Goal: Transaction & Acquisition: Subscribe to service/newsletter

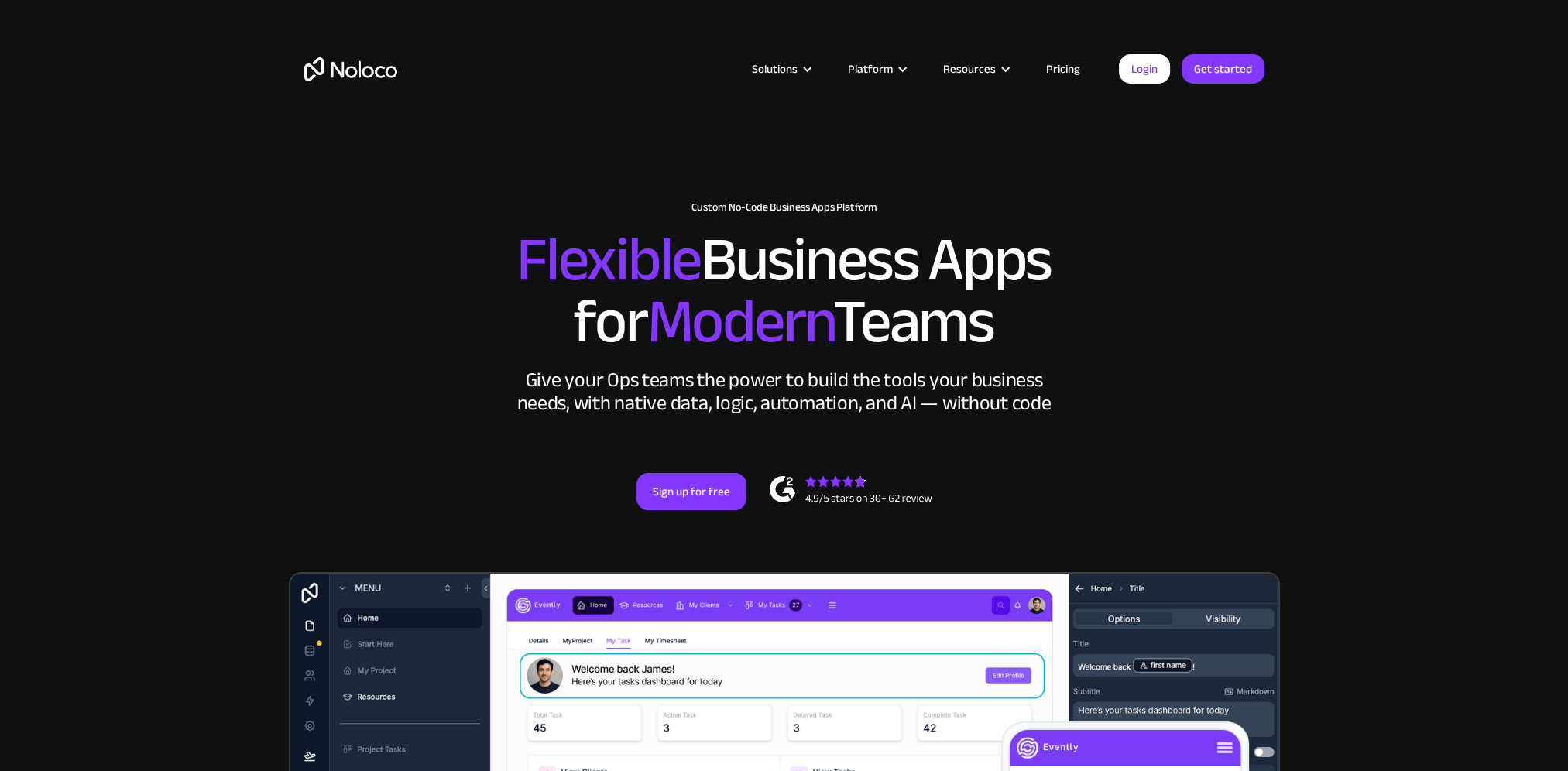
click at [1060, 66] on link "Pricing" at bounding box center [1062, 69] width 73 height 20
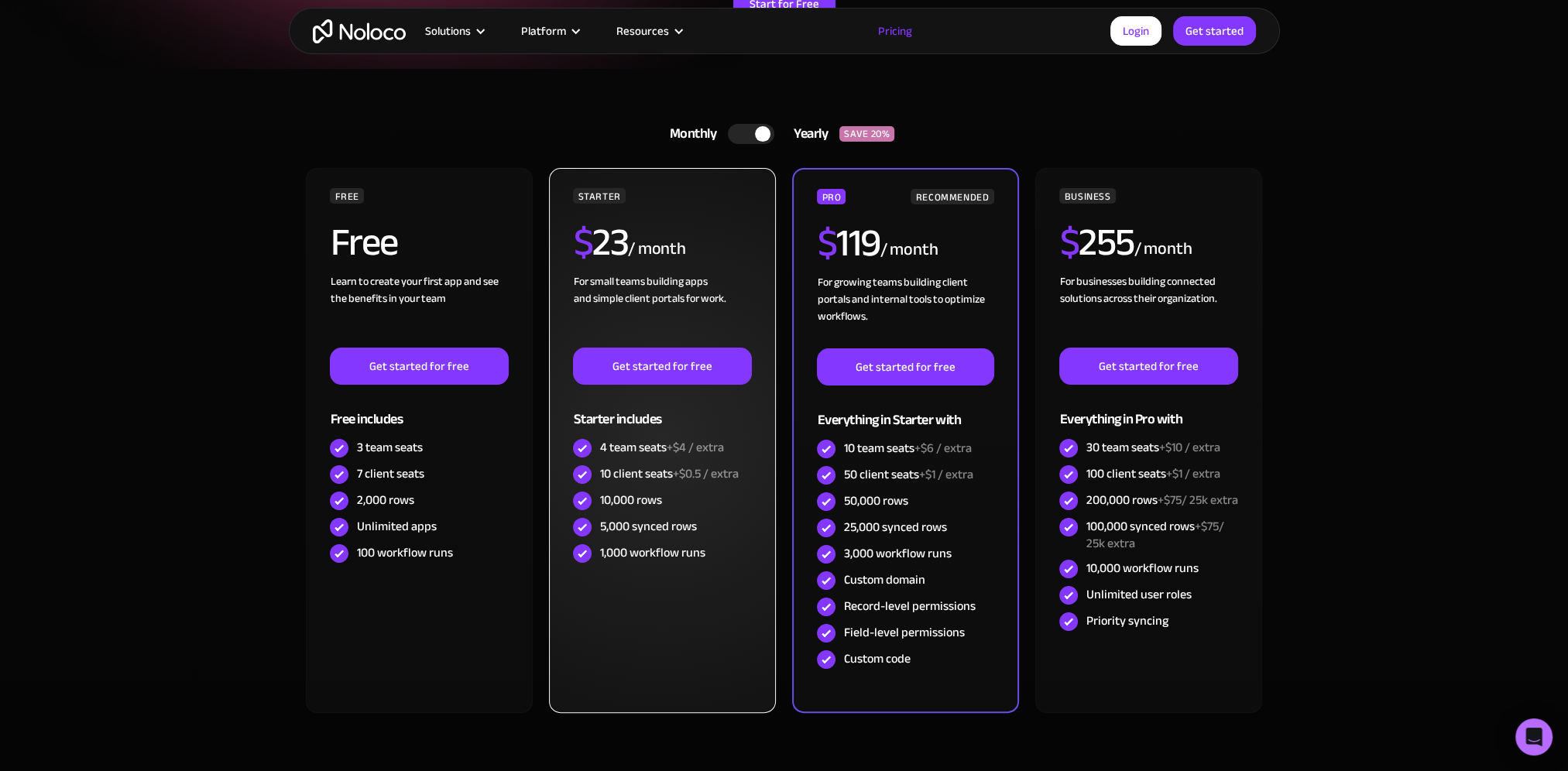
scroll to position [310, 0]
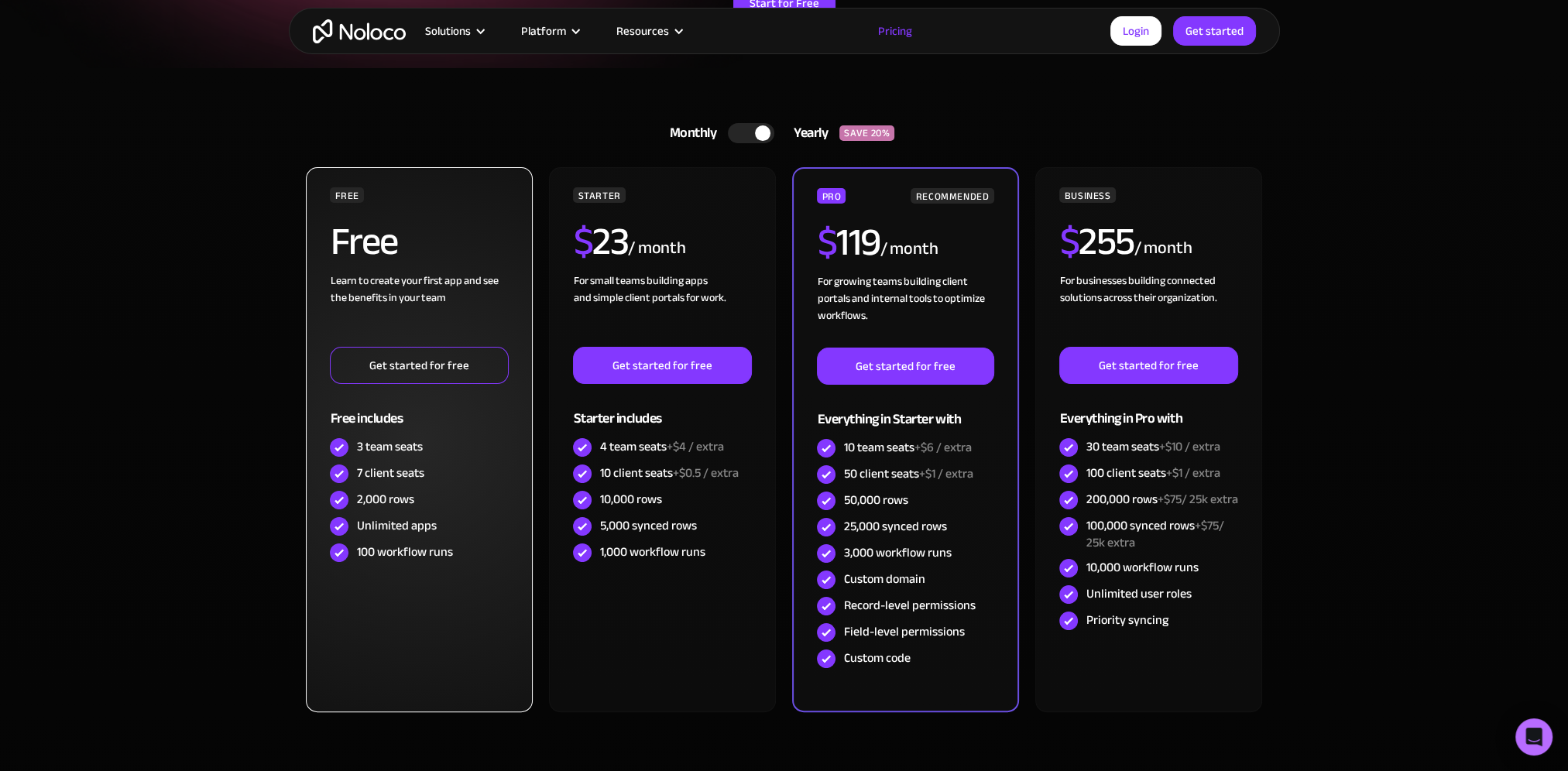
click at [456, 369] on link "Get started for free" at bounding box center [418, 365] width 178 height 37
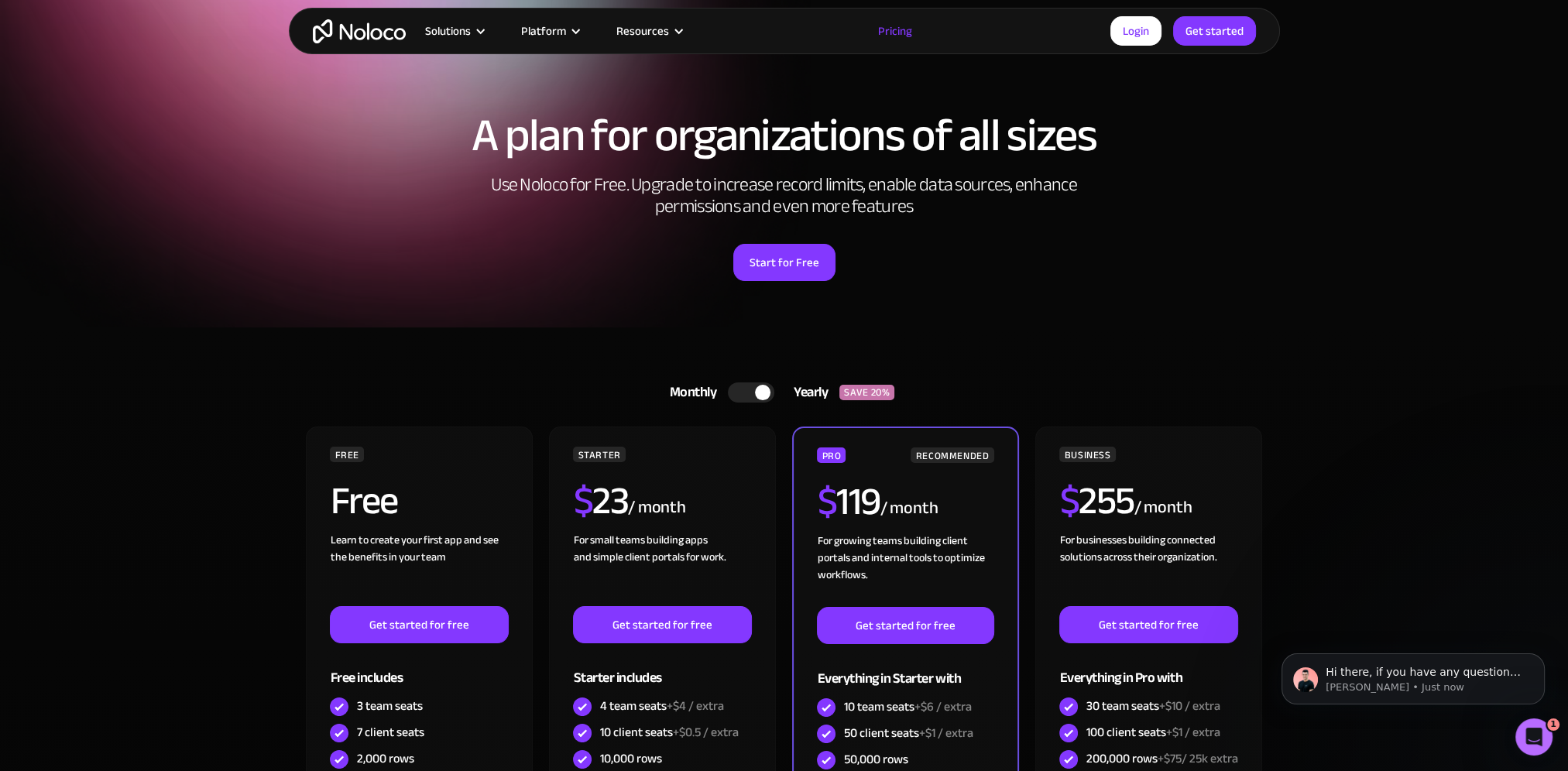
scroll to position [464, 0]
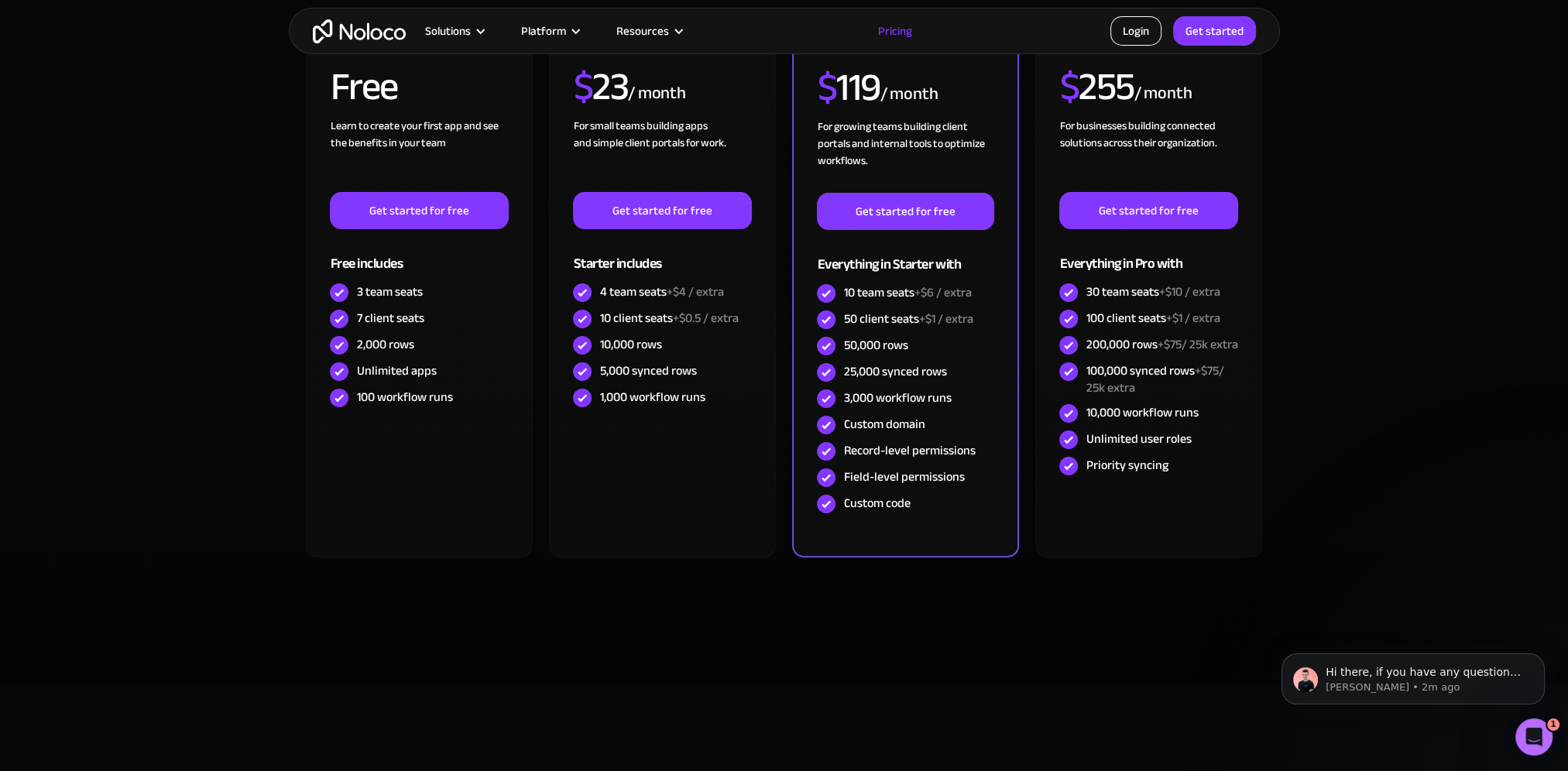
click at [1149, 31] on link "Login" at bounding box center [1135, 31] width 51 height 30
click at [1143, 31] on link "Login" at bounding box center [1135, 31] width 51 height 30
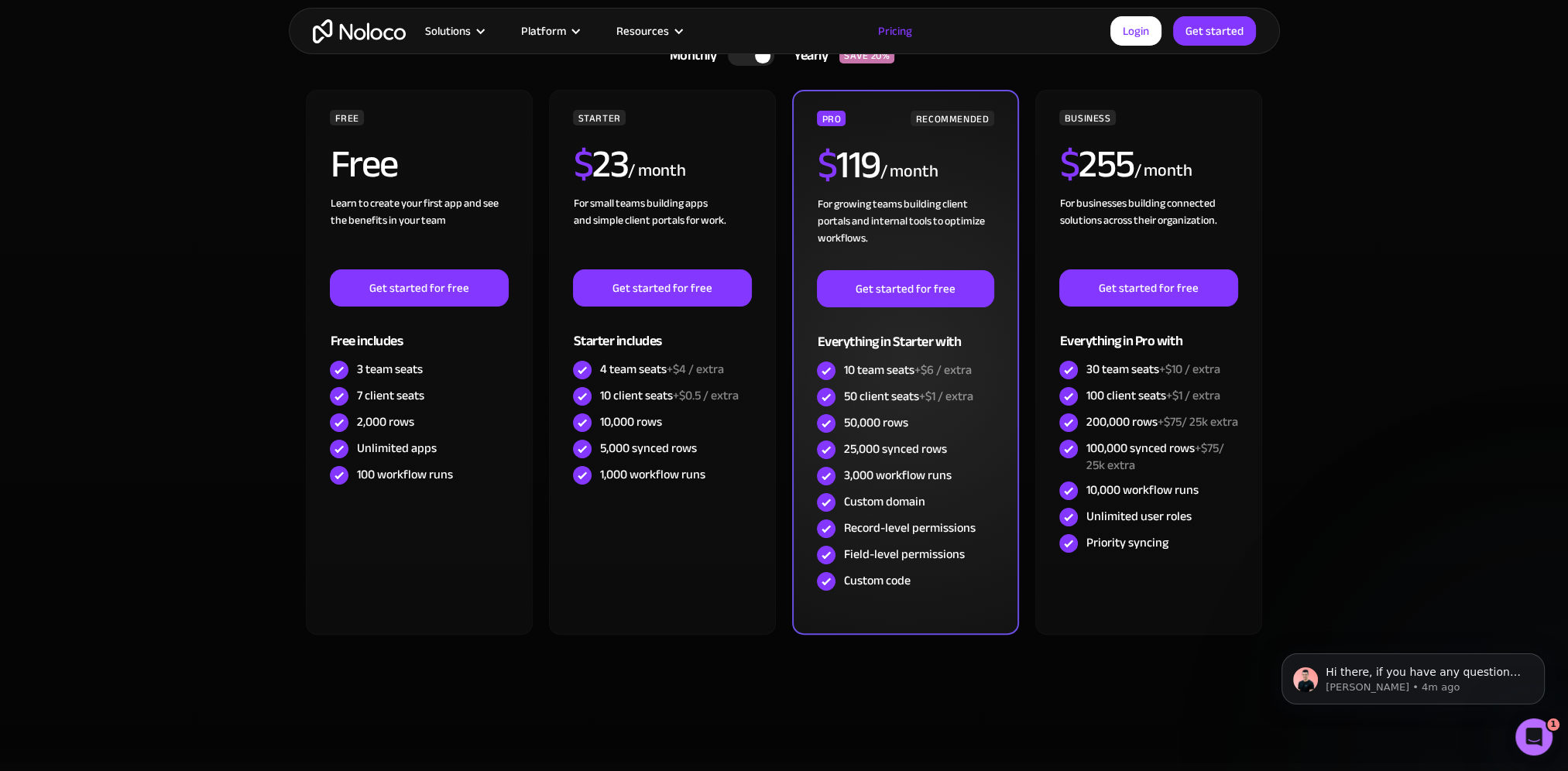
scroll to position [387, 0]
